Goal: Information Seeking & Learning: Understand process/instructions

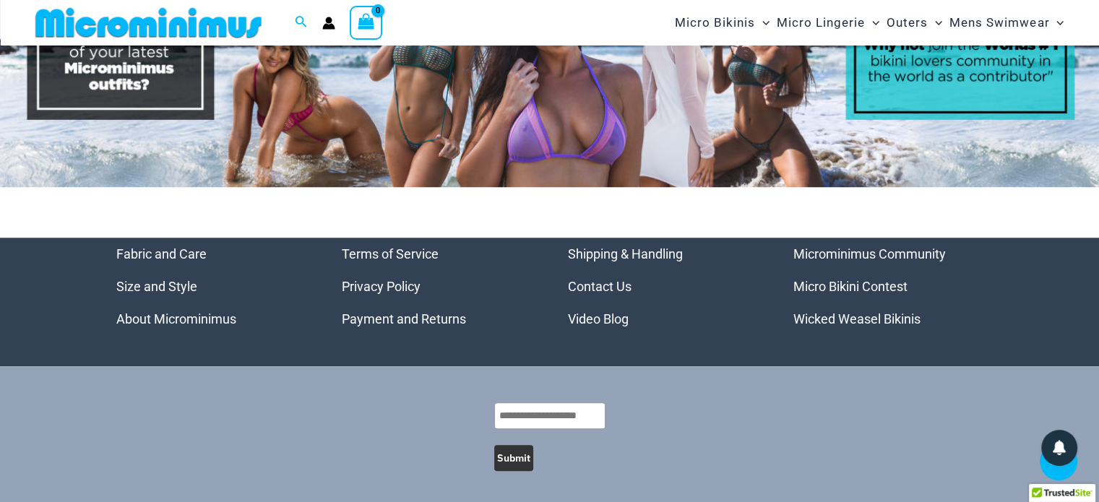
scroll to position [6555, 0]
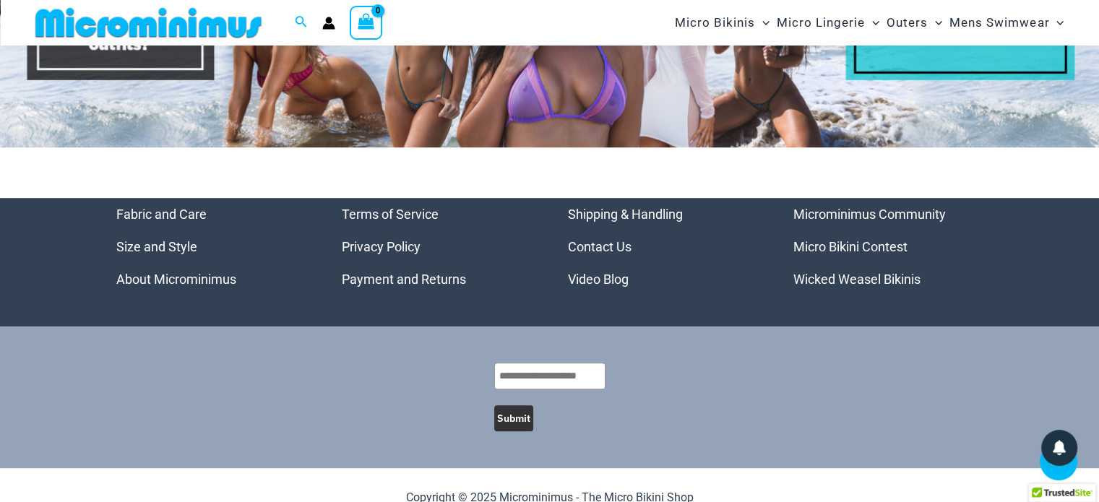
click at [350, 272] on link "Payment and Returns" at bounding box center [404, 279] width 124 height 15
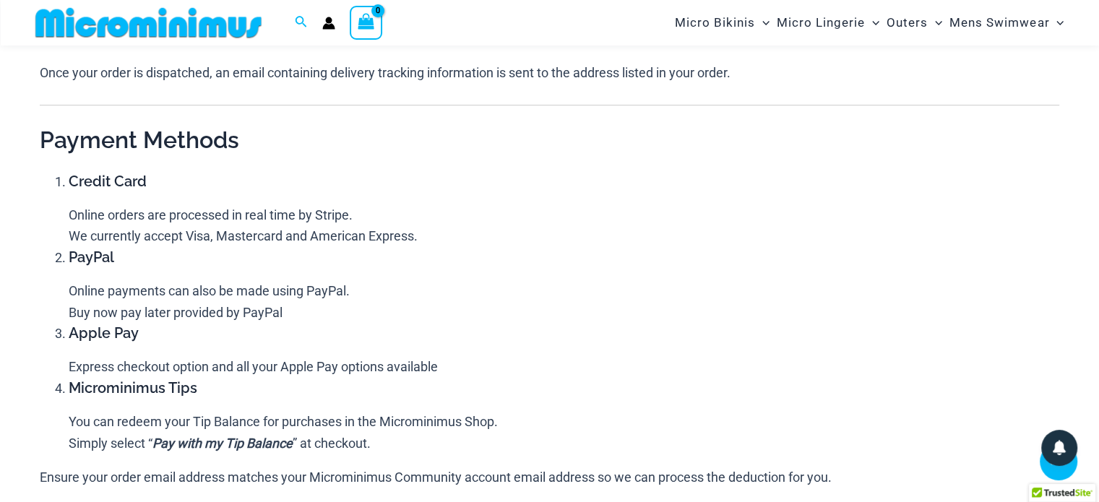
scroll to position [423, 0]
click at [563, 357] on p "Express checkout option and all your Apple Pay options available" at bounding box center [564, 368] width 991 height 22
click at [549, 372] on p "Express checkout option and all your Apple Pay options available" at bounding box center [564, 368] width 991 height 22
click at [541, 371] on p "Express checkout option and all your Apple Pay options available" at bounding box center [564, 368] width 991 height 22
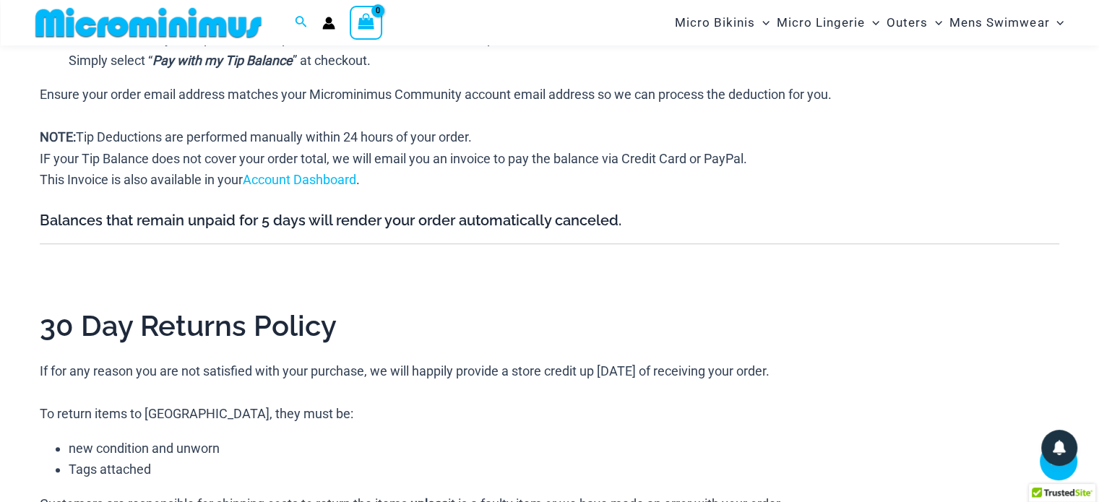
scroll to position [640, 0]
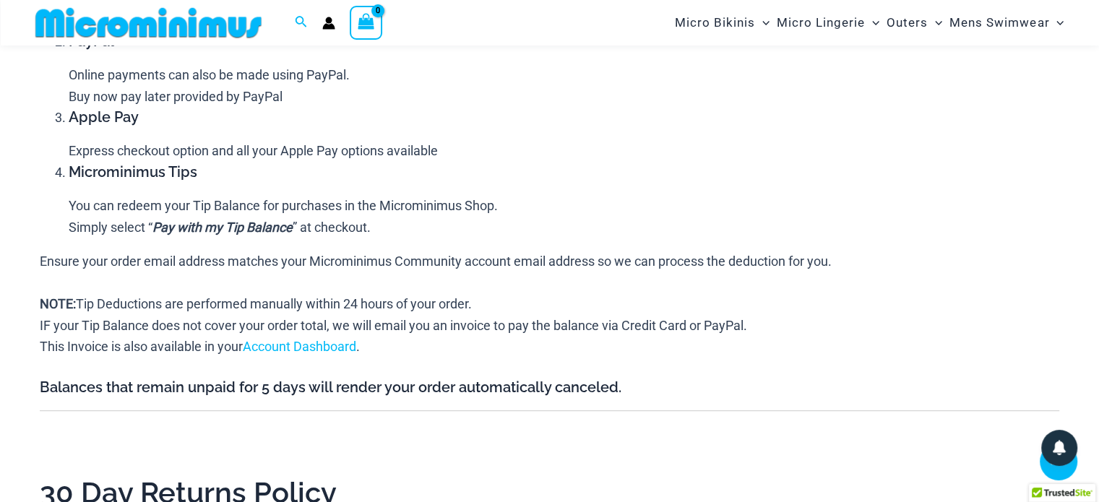
click at [119, 330] on p "NOTE: Tip Deductions are performed manually within 24 hours of your order. IF y…" at bounding box center [550, 325] width 1020 height 64
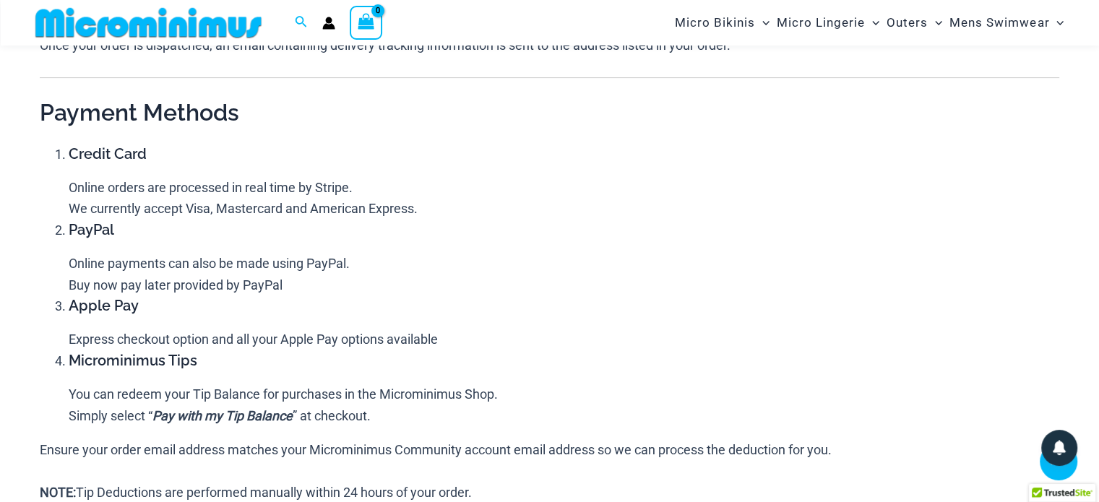
scroll to position [423, 0]
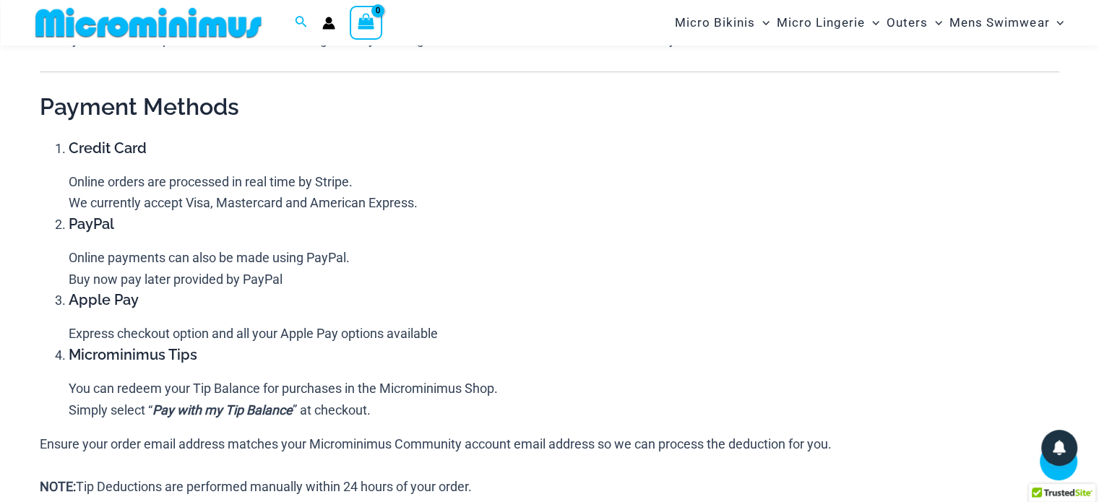
scroll to position [495, 0]
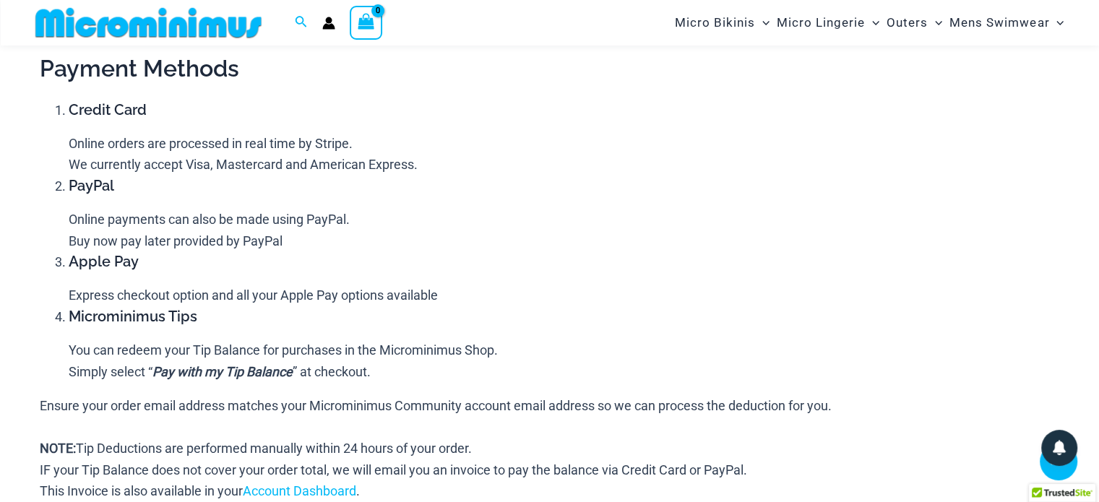
click at [14, 316] on div "Shopping Online An account on Microminimus Shop is not provisioned until you pl…" at bounding box center [549, 456] width 1099 height 1769
click at [17, 320] on div "Shopping Online An account on Microminimus Shop is not provisioned until you pl…" at bounding box center [549, 456] width 1099 height 1769
click at [20, 319] on div "Shopping Online An account on Microminimus Shop is not provisioned until you pl…" at bounding box center [549, 456] width 1099 height 1769
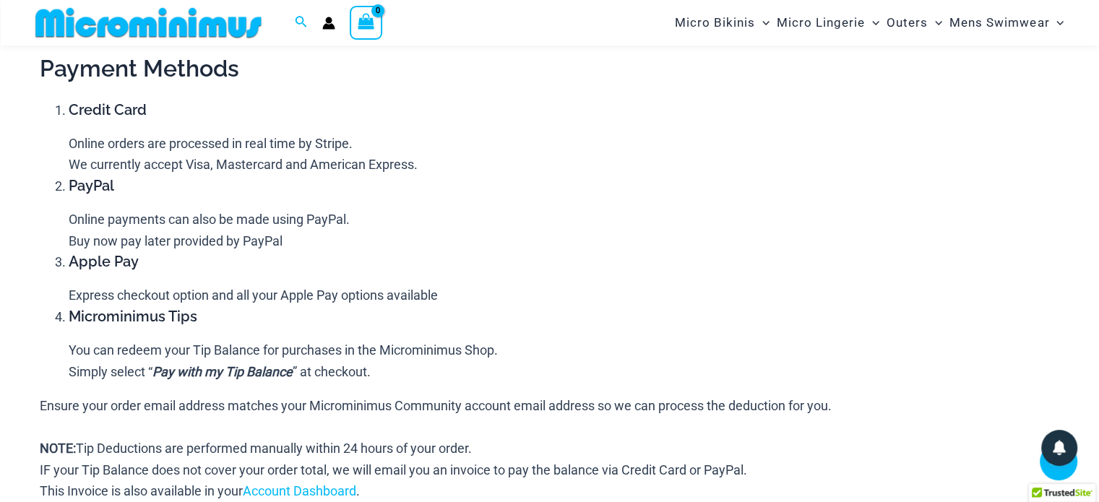
click at [20, 319] on div "Shopping Online An account on Microminimus Shop is not provisioned until you pl…" at bounding box center [549, 456] width 1099 height 1769
